Goal: Task Accomplishment & Management: Manage account settings

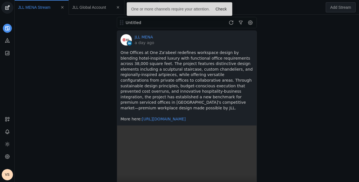
click at [10, 173] on div "VS" at bounding box center [7, 174] width 11 height 11
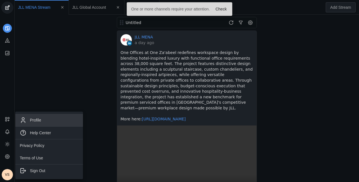
click at [51, 120] on span "Profile" at bounding box center [49, 119] width 59 height 7
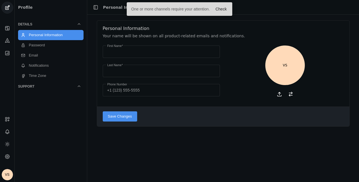
type input "[PERSON_NAME]"
click at [7, 158] on icon at bounding box center [7, 156] width 4 height 4
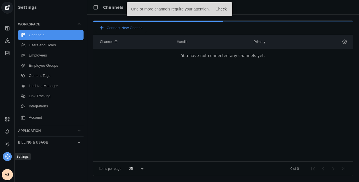
click at [7, 156] on icon at bounding box center [8, 156] width 6 height 6
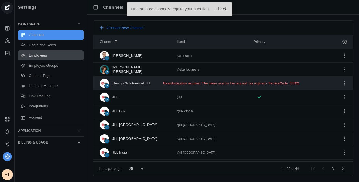
click at [36, 56] on link "Employees" at bounding box center [50, 55] width 65 height 10
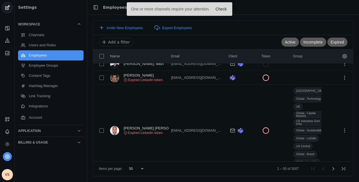
scroll to position [712, 0]
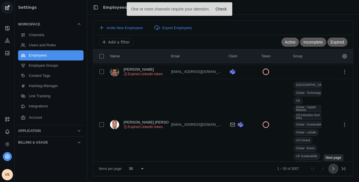
click at [332, 167] on span "Next page" at bounding box center [333, 168] width 10 height 10
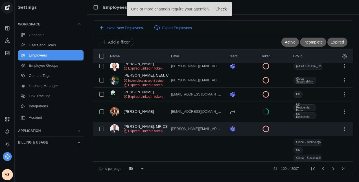
scroll to position [861, 0]
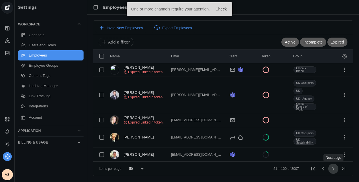
click at [334, 170] on span "Next page" at bounding box center [333, 168] width 10 height 10
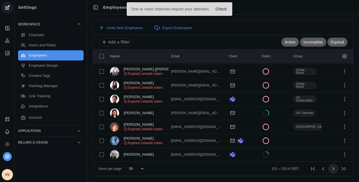
scroll to position [629, 0]
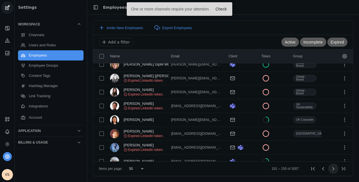
click at [334, 170] on span "Next page" at bounding box center [333, 168] width 10 height 10
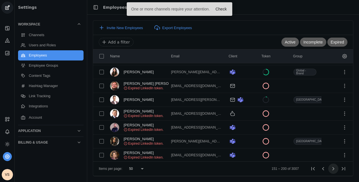
scroll to position [779, 0]
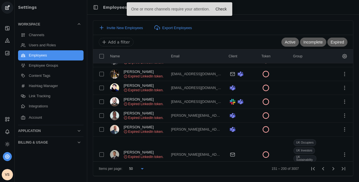
click at [140, 169] on icon at bounding box center [142, 168] width 7 height 7
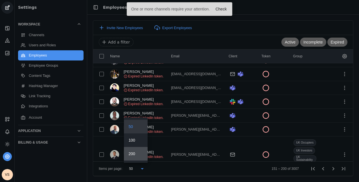
click at [139, 156] on mat-option "200" at bounding box center [136, 154] width 24 height 14
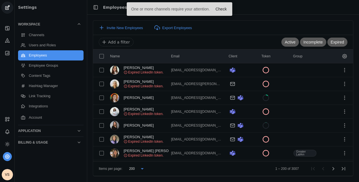
scroll to position [3275, 0]
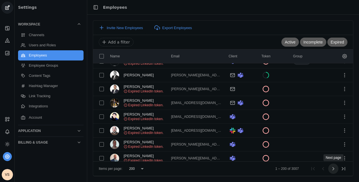
click at [334, 167] on span "Next page" at bounding box center [333, 168] width 10 height 10
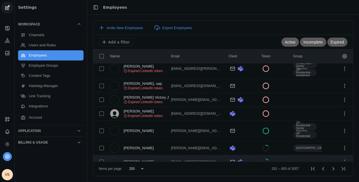
scroll to position [3392, 0]
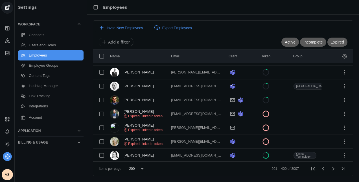
click at [312, 149] on div "Global - Technology" at bounding box center [305, 155] width 24 height 12
click at [332, 168] on span "Next page" at bounding box center [333, 168] width 10 height 10
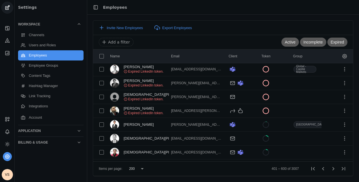
scroll to position [3354, 0]
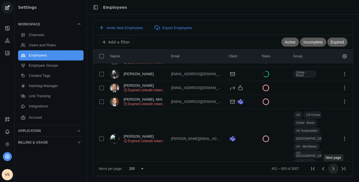
click at [331, 169] on span "Next page" at bounding box center [333, 168] width 10 height 10
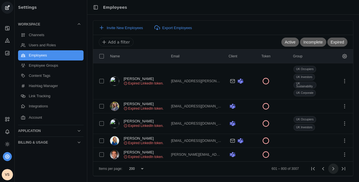
scroll to position [3282, 0]
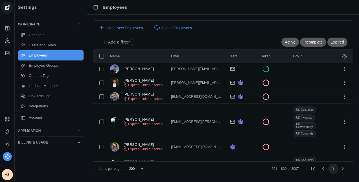
click at [333, 172] on span "Next page" at bounding box center [333, 168] width 10 height 10
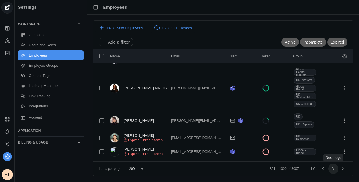
click at [333, 172] on span "Next page" at bounding box center [333, 168] width 10 height 10
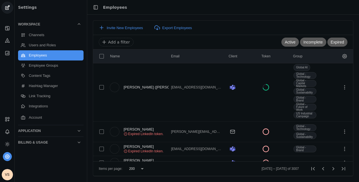
scroll to position [3380, 0]
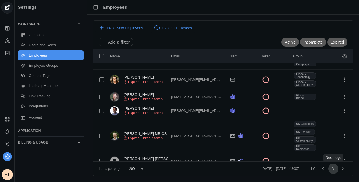
click at [332, 165] on span "Next page" at bounding box center [333, 168] width 10 height 10
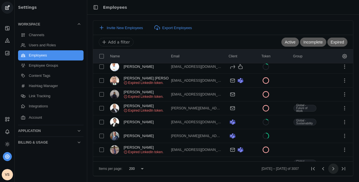
click at [334, 171] on span "Next page" at bounding box center [333, 168] width 10 height 10
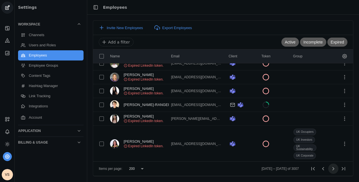
click at [334, 171] on span "Next page" at bounding box center [333, 168] width 10 height 10
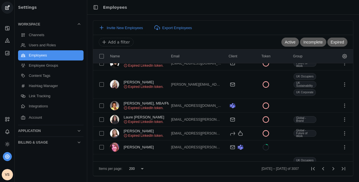
scroll to position [0, 0]
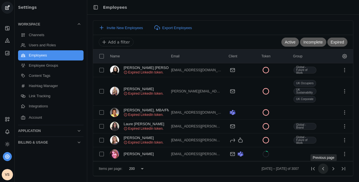
click at [325, 169] on span "Previous page" at bounding box center [323, 168] width 10 height 10
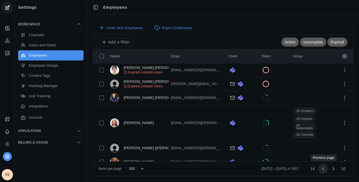
click at [320, 170] on span "Previous page" at bounding box center [323, 168] width 10 height 10
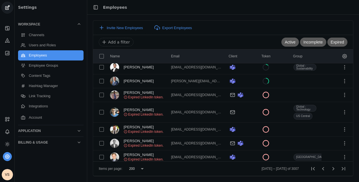
scroll to position [3509, 0]
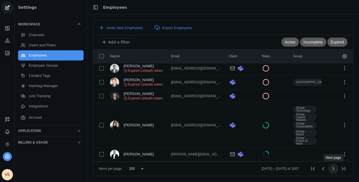
click at [330, 171] on span "Next page" at bounding box center [333, 168] width 10 height 10
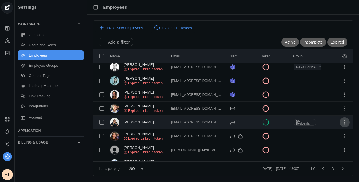
click at [339, 117] on span "undefined" at bounding box center [344, 122] width 10 height 10
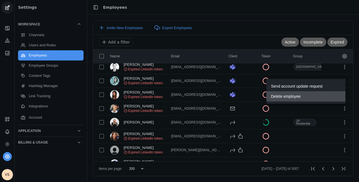
click at [297, 97] on span "Delete employee" at bounding box center [286, 96] width 30 height 10
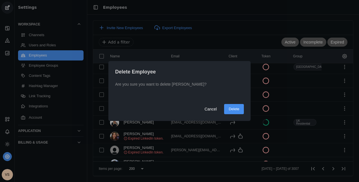
click at [233, 109] on span "Delete" at bounding box center [233, 109] width 11 height 6
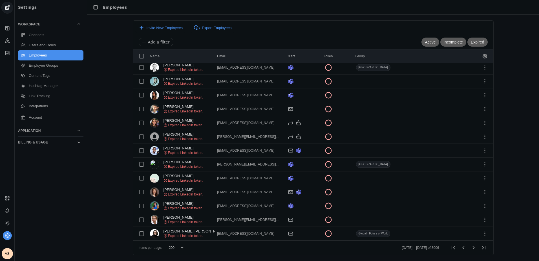
scroll to position [3061, 0]
